Goal: Task Accomplishment & Management: Manage account settings

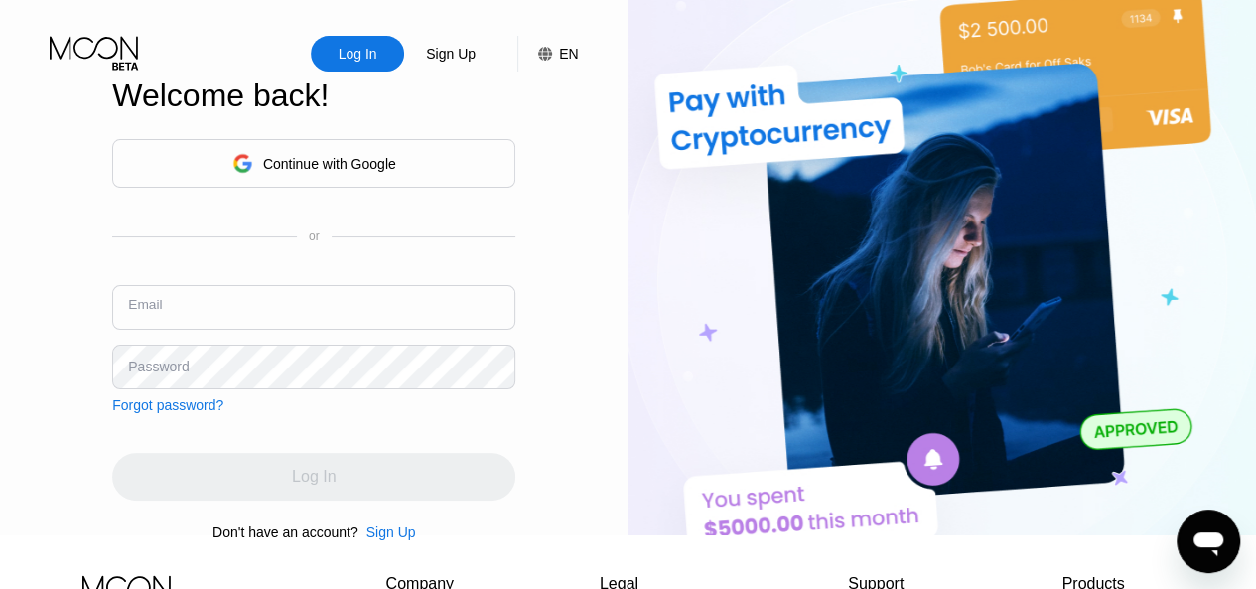
click at [266, 328] on input "text" at bounding box center [313, 307] width 403 height 45
type input "[EMAIL_ADDRESS][DOMAIN_NAME]"
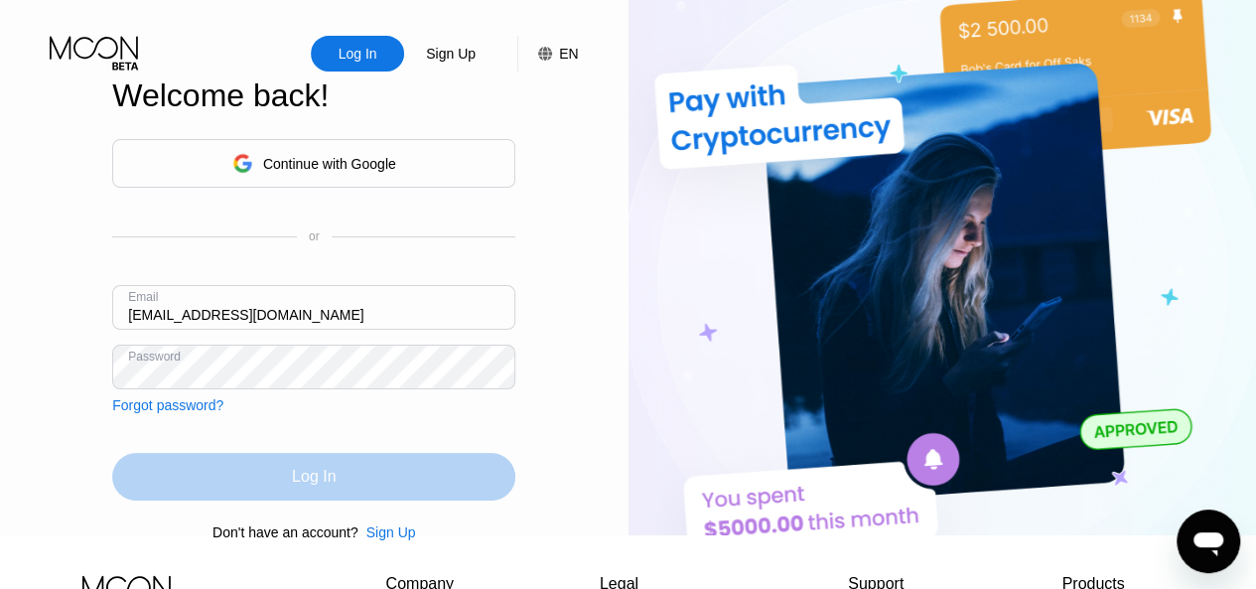
click at [296, 486] on div "Log In" at bounding box center [314, 477] width 44 height 20
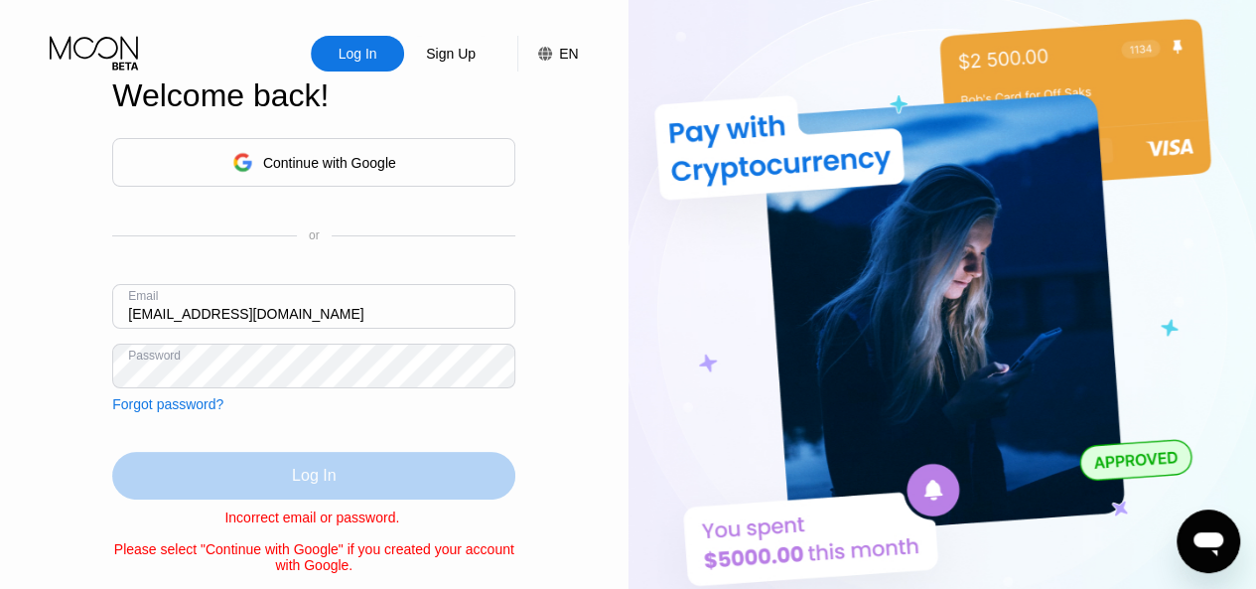
click at [268, 491] on div "Log In" at bounding box center [313, 476] width 403 height 48
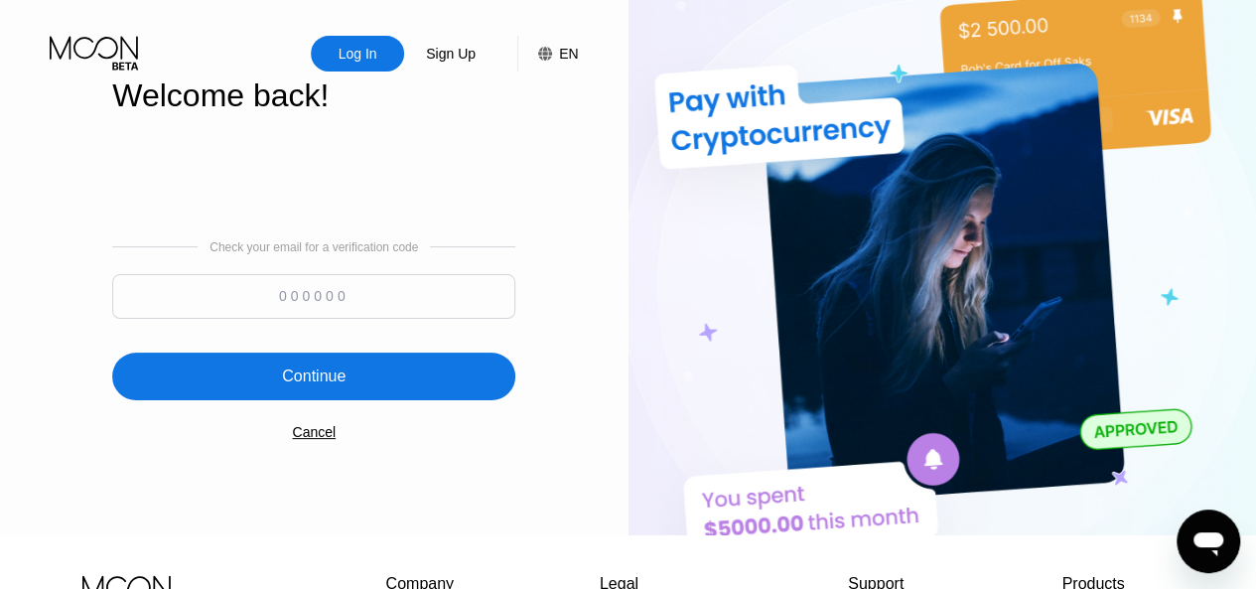
click at [311, 301] on input at bounding box center [313, 296] width 403 height 45
paste input "460257"
type input "460257"
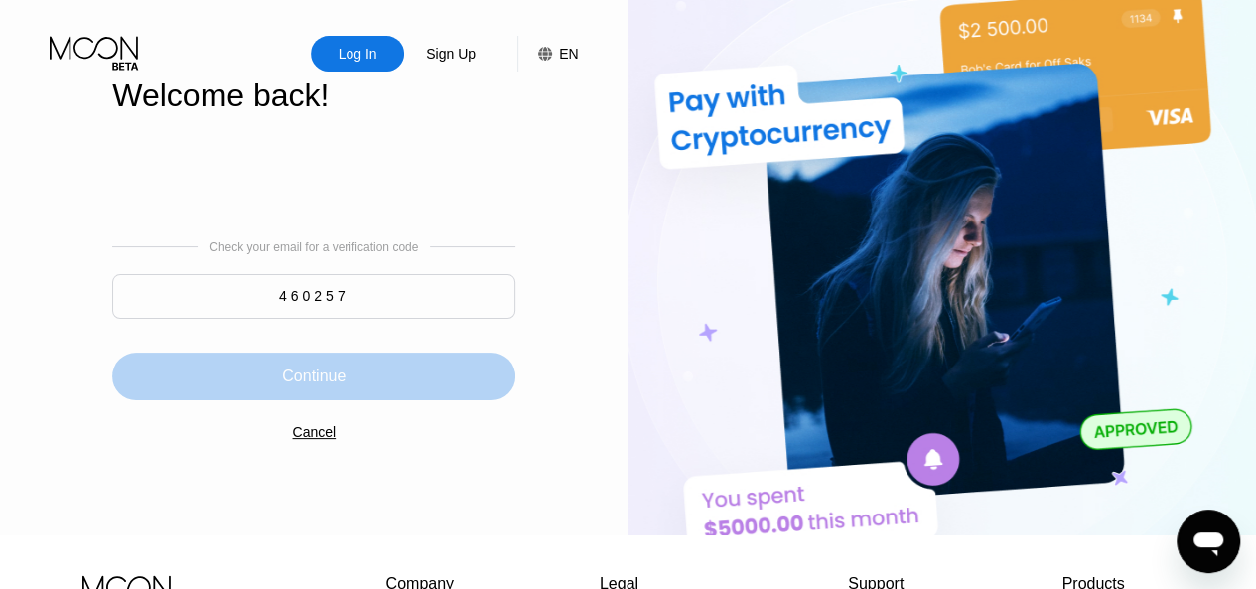
click at [320, 378] on div "Continue" at bounding box center [314, 376] width 64 height 20
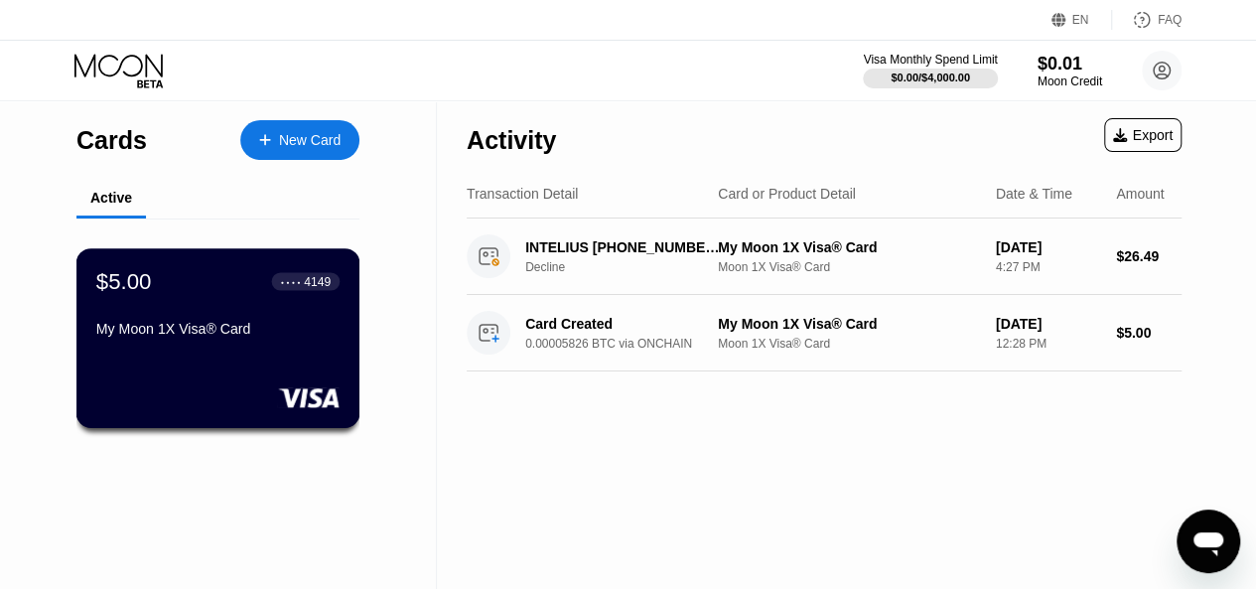
click at [303, 357] on div "$5.00 ● ● ● ● 4149 My Moon 1X Visa® Card" at bounding box center [218, 338] width 284 height 180
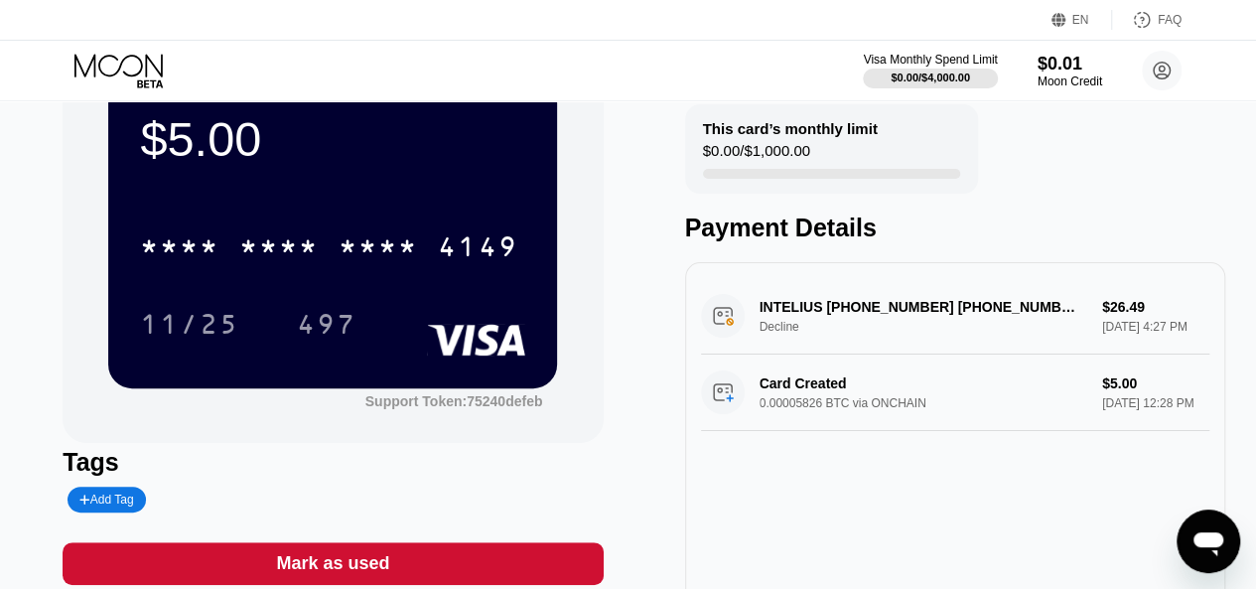
scroll to position [82, 0]
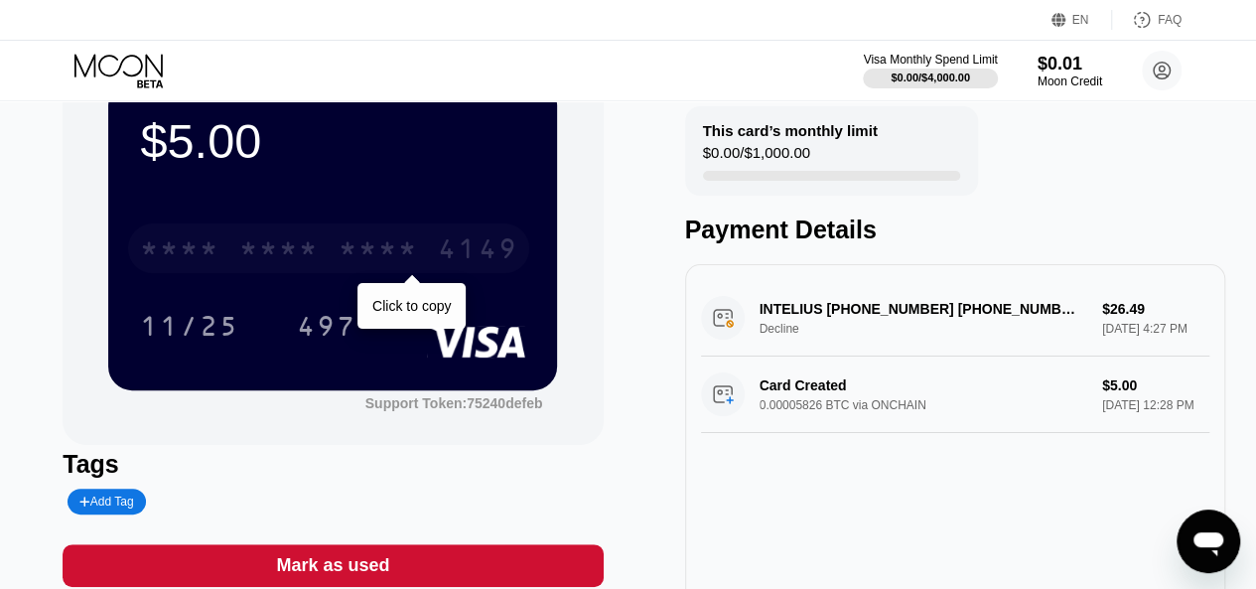
drag, startPoint x: 466, startPoint y: 267, endPoint x: 453, endPoint y: 247, distance: 23.7
click at [453, 247] on div "4149" at bounding box center [477, 251] width 79 height 32
